Goal: Task Accomplishment & Management: Manage account settings

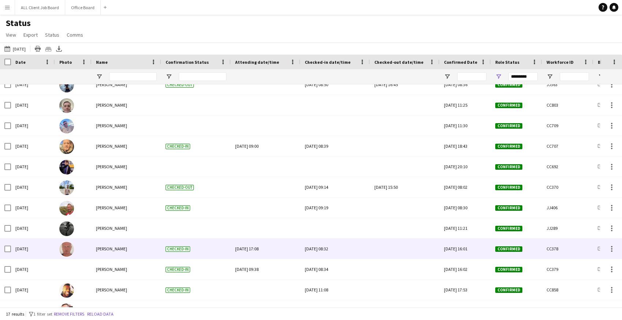
scroll to position [11, 0]
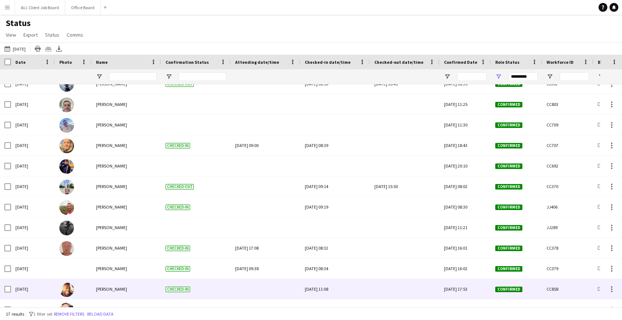
click at [387, 287] on div at bounding box center [404, 289] width 61 height 20
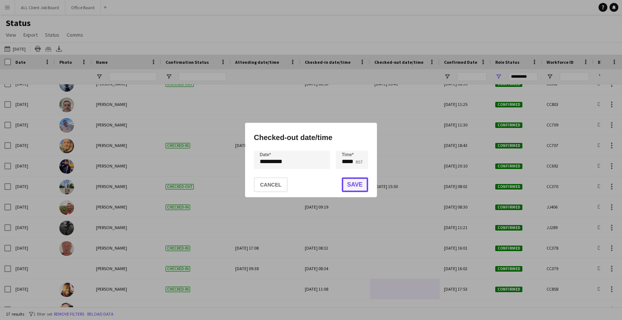
click at [358, 186] on button "Save" at bounding box center [355, 184] width 26 height 15
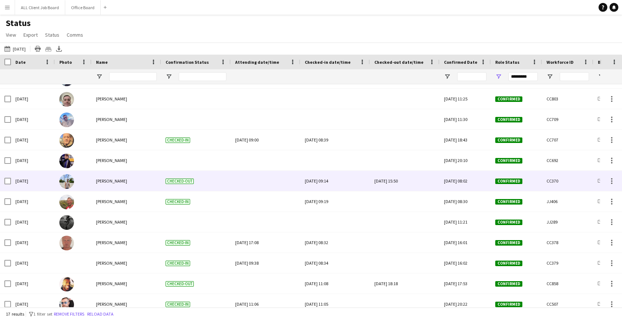
scroll to position [0, 0]
